Goal: Communication & Community: Answer question/provide support

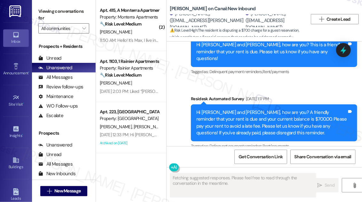
scroll to position [1315, 0]
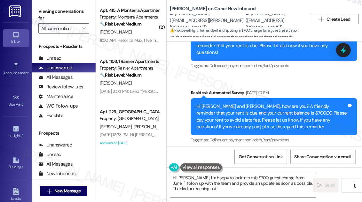
scroll to position [1324, 0]
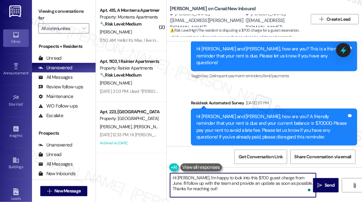
drag, startPoint x: 205, startPoint y: 192, endPoint x: 189, endPoint y: 176, distance: 22.4
click at [189, 176] on textarea "Hi [PERSON_NAME], I'm happy to look into this $700 guest charge from June. I'll…" at bounding box center [243, 185] width 146 height 24
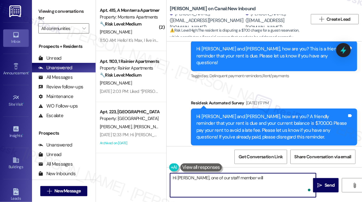
paste textarea "We will reach out to the residen"
click at [242, 178] on textarea "Hi [PERSON_NAME], one of our staff member will We will reach out to the residen" at bounding box center [243, 185] width 146 height 24
drag, startPoint x: 256, startPoint y: 179, endPoint x: 243, endPoint y: 175, distance: 13.8
click at [243, 175] on textarea "Hi [PERSON_NAME], one of our staff member will We will reach out to the residen" at bounding box center [243, 185] width 146 height 24
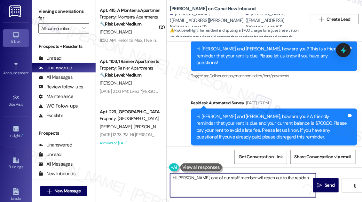
click at [288, 180] on textarea "Hi [PERSON_NAME], one of our staff member will reach out to the residen" at bounding box center [243, 185] width 146 height 24
drag, startPoint x: 299, startPoint y: 179, endPoint x: 266, endPoint y: 178, distance: 32.9
click at [266, 178] on textarea "Hi [PERSON_NAME], one of our staff member will reach out to the residen" at bounding box center [243, 185] width 146 height 24
click at [281, 178] on textarea "Hi [PERSON_NAME], one of our staff members will reach out to you." at bounding box center [243, 185] width 146 height 24
click at [287, 180] on textarea "Hi [PERSON_NAME], one of our staff members will reach out to you." at bounding box center [243, 185] width 146 height 24
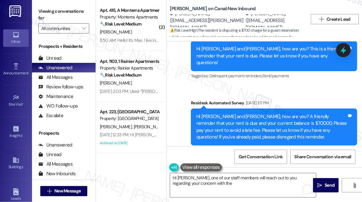
drag, startPoint x: 277, startPoint y: 111, endPoint x: 226, endPoint y: 117, distance: 51.9
click at [230, 189] on div "Good Afternoon [PERSON_NAME], I did notice that we had a $700 charge for a gues…" at bounding box center [256, 199] width 150 height 20
copy div "$700 charge for a guest reservation in [DATE]"
click at [210, 184] on textarea "Hi [PERSON_NAME], one of our staff members will reach out to you regarding your…" at bounding box center [243, 185] width 146 height 24
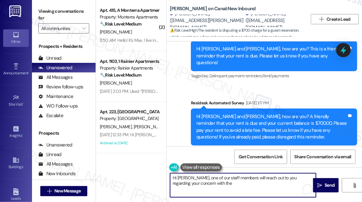
paste textarea "$700 charge for a guest reservation in [DATE]"
click at [205, 184] on textarea "Hi [PERSON_NAME], one of our staff members will reach out to you regarding your…" at bounding box center [243, 185] width 146 height 24
click at [297, 182] on textarea "Hi [PERSON_NAME], one of our staff members will reach out to you regarding your…" at bounding box center [243, 185] width 146 height 24
drag, startPoint x: 198, startPoint y: 188, endPoint x: 298, endPoint y: 181, distance: 100.2
click at [298, 182] on textarea "Hi [PERSON_NAME], one of our staff members will reach out to you regarding your…" at bounding box center [243, 185] width 146 height 24
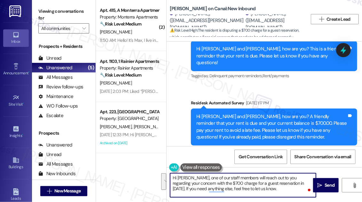
click at [220, 175] on textarea "Hi [PERSON_NAME], one of our staff members will reach out to you regarding your…" at bounding box center [243, 185] width 146 height 24
click at [242, 182] on textarea "Hi [PERSON_NAME], one of our staff members will reach out to you regarding your…" at bounding box center [243, 185] width 146 height 24
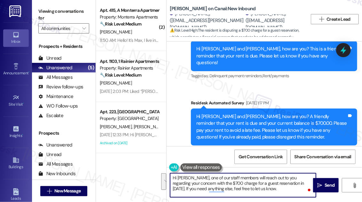
click at [242, 182] on textarea "Hi [PERSON_NAME], one of our staff members will reach out to you regarding your…" at bounding box center [243, 185] width 146 height 24
click at [263, 189] on textarea "Hi [PERSON_NAME], one of our staff members will reach out to you regarding your…" at bounding box center [243, 185] width 146 height 24
drag, startPoint x: 230, startPoint y: 183, endPoint x: 295, endPoint y: 183, distance: 65.8
click at [295, 183] on textarea "Hi [PERSON_NAME], one of our staff members will reach out to you regarding your…" at bounding box center [243, 185] width 146 height 24
click at [218, 188] on textarea "Hi [PERSON_NAME], one of our staff members will reach out to you regarding your…" at bounding box center [243, 185] width 146 height 24
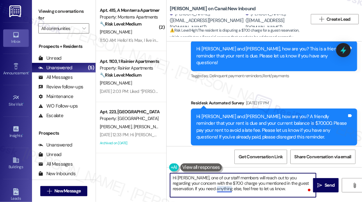
click at [218, 188] on textarea "Hi [PERSON_NAME], one of our staff members will reach out to you regarding your…" at bounding box center [243, 185] width 146 height 24
click at [272, 184] on textarea "Hi [PERSON_NAME], one of our staff members will reach out to you regarding your…" at bounding box center [243, 185] width 146 height 24
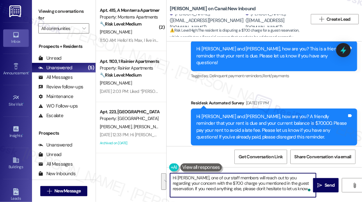
type textarea "Hi [PERSON_NAME], one of our staff members will reach out to you regarding your…"
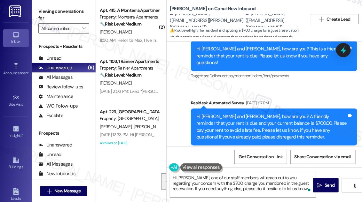
click at [34, 10] on div "Viewing conversations for All communities " at bounding box center [64, 20] width 64 height 40
click at [220, 184] on textarea "Hi [PERSON_NAME], one of our staff members will reach out to you regarding your…" at bounding box center [243, 185] width 146 height 24
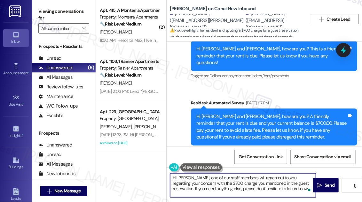
click at [220, 184] on textarea "Hi [PERSON_NAME], one of our staff members will reach out to you regarding your…" at bounding box center [243, 185] width 146 height 24
click at [229, 181] on textarea "Hi [PERSON_NAME], one of our staff members will reach out to you regarding your…" at bounding box center [243, 185] width 146 height 24
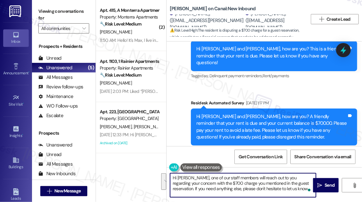
click at [242, 189] on textarea "Hi [PERSON_NAME], one of our staff members will reach out to you regarding your…" at bounding box center [243, 185] width 146 height 24
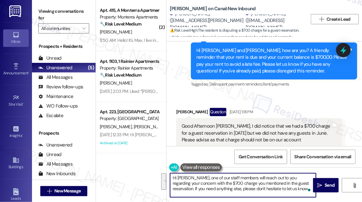
scroll to position [1411, 0]
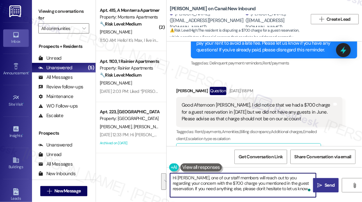
click at [319, 183] on icon "" at bounding box center [319, 185] width 5 height 5
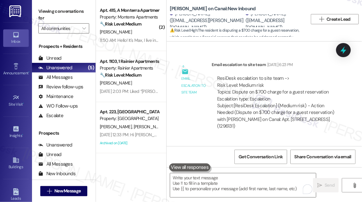
scroll to position [1731, 0]
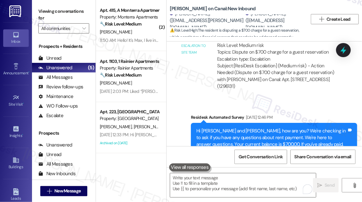
scroll to position [1702, 0]
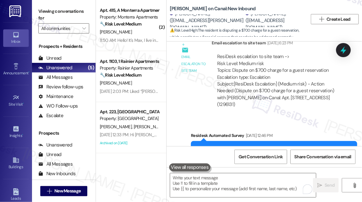
click at [218, 146] on div "Hi [PERSON_NAME] and [PERSON_NAME], how are you? We're checking in to ask if yo…" at bounding box center [271, 159] width 150 height 27
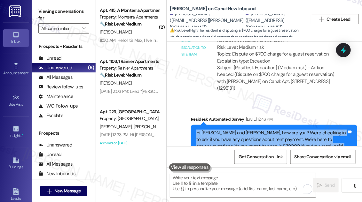
scroll to position [1731, 0]
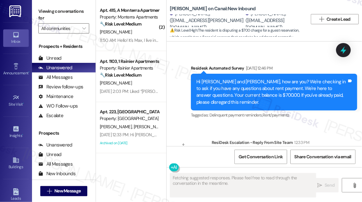
scroll to position [1798, 0]
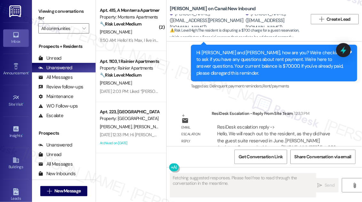
click at [256, 196] on div "Hi [PERSON_NAME], one of our staff members will reach out to you regarding your…" at bounding box center [271, 206] width 150 height 20
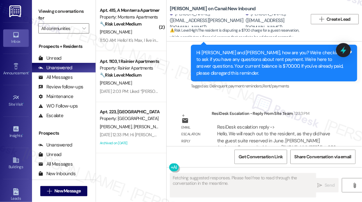
click at [256, 196] on div "Hi [PERSON_NAME], one of our staff members will reach out to you regarding your…" at bounding box center [271, 206] width 150 height 20
click at [245, 196] on div "Hi [PERSON_NAME], one of our staff members will reach out to you regarding your…" at bounding box center [271, 206] width 150 height 20
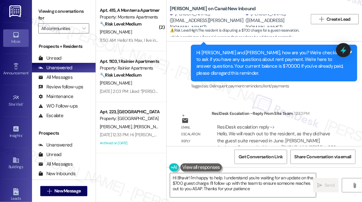
type textarea "Hi Bhavir! I'm happy to help. I understand you're waiting for an update on the …"
click at [230, 196] on div "Hi [PERSON_NAME], one of our staff members will reach out to you regarding your…" at bounding box center [271, 206] width 150 height 20
click at [229, 196] on div "Hi [PERSON_NAME], one of our staff members will reach out to you regarding your…" at bounding box center [271, 206] width 150 height 20
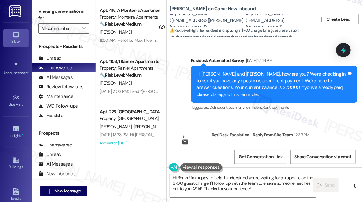
scroll to position [1740, 0]
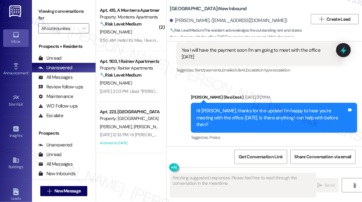
scroll to position [3962, 0]
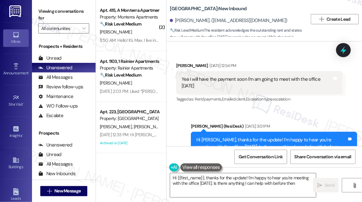
type textarea "Hi {{first_name}}, thanks for the update! I'm happy to hear you're meeting with…"
click at [218, 76] on div "Yea I will have the payment soon I'm am going to meet with the office tomorrow" at bounding box center [256, 83] width 150 height 14
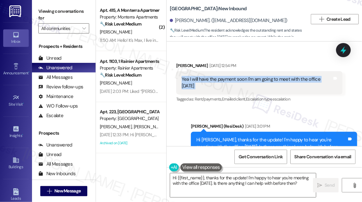
click at [218, 76] on div "Yea I will have the payment soon I'm am going to meet with the office tomorrow" at bounding box center [256, 83] width 150 height 14
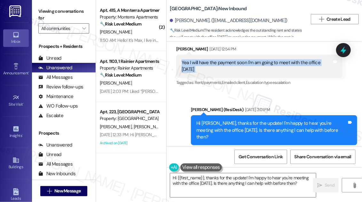
scroll to position [3991, 0]
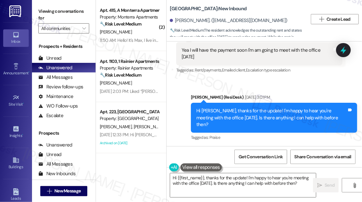
click at [235, 103] on div "Hi Ashraf, thanks for the update! I'm happy to hear you're meeting with the off…" at bounding box center [274, 118] width 166 height 30
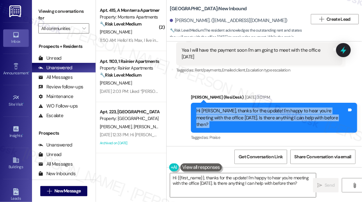
click at [235, 103] on div "Hi Ashraf, thanks for the update! I'm happy to hear you're meeting with the off…" at bounding box center [274, 118] width 166 height 30
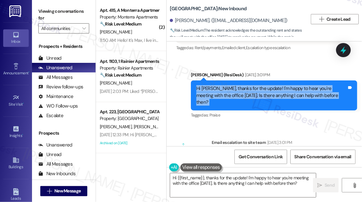
scroll to position [4006, 0]
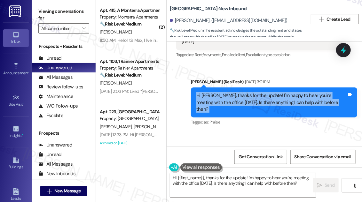
click at [278, 92] on div "Hi Ashraf, thanks for the update! I'm happy to hear you're meeting with the off…" at bounding box center [271, 102] width 150 height 20
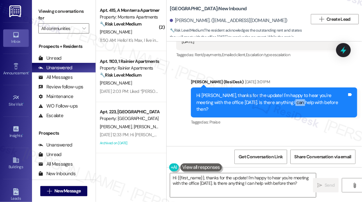
click at [278, 92] on div "Hi Ashraf, thanks for the update! I'm happy to hear you're meeting with the off…" at bounding box center [271, 102] width 150 height 20
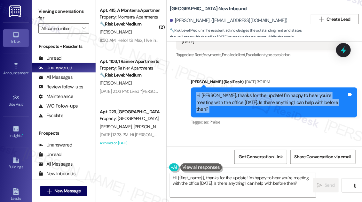
click at [277, 92] on div "Hi Ashraf, thanks for the update! I'm happy to hear you're meeting with the off…" at bounding box center [271, 102] width 150 height 20
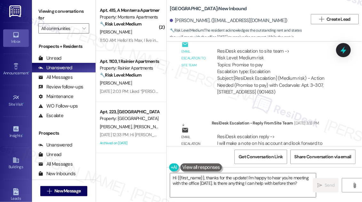
scroll to position [4122, 0]
